Goal: Check status: Check status

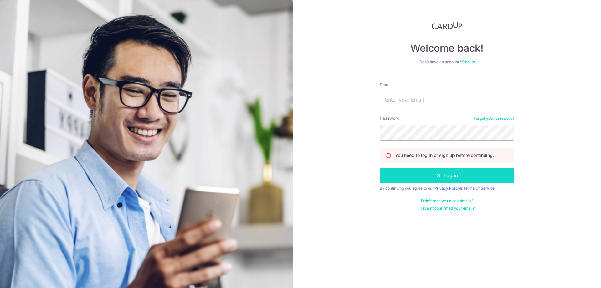
type input "[EMAIL_ADDRESS][DOMAIN_NAME]"
click at [418, 174] on button "Log in" at bounding box center [447, 175] width 135 height 16
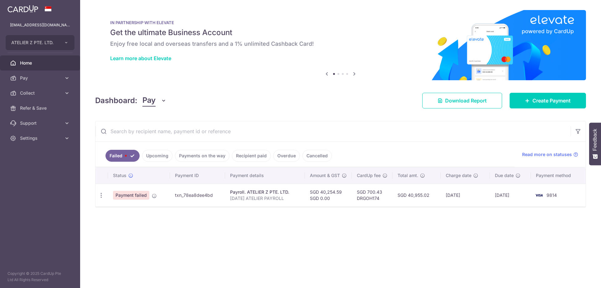
click at [154, 161] on link "Upcoming" at bounding box center [157, 156] width 30 height 12
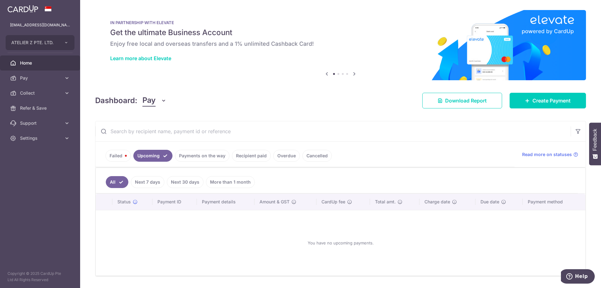
click at [186, 160] on link "Payments on the way" at bounding box center [202, 156] width 54 height 12
